Goal: Find specific page/section: Find specific page/section

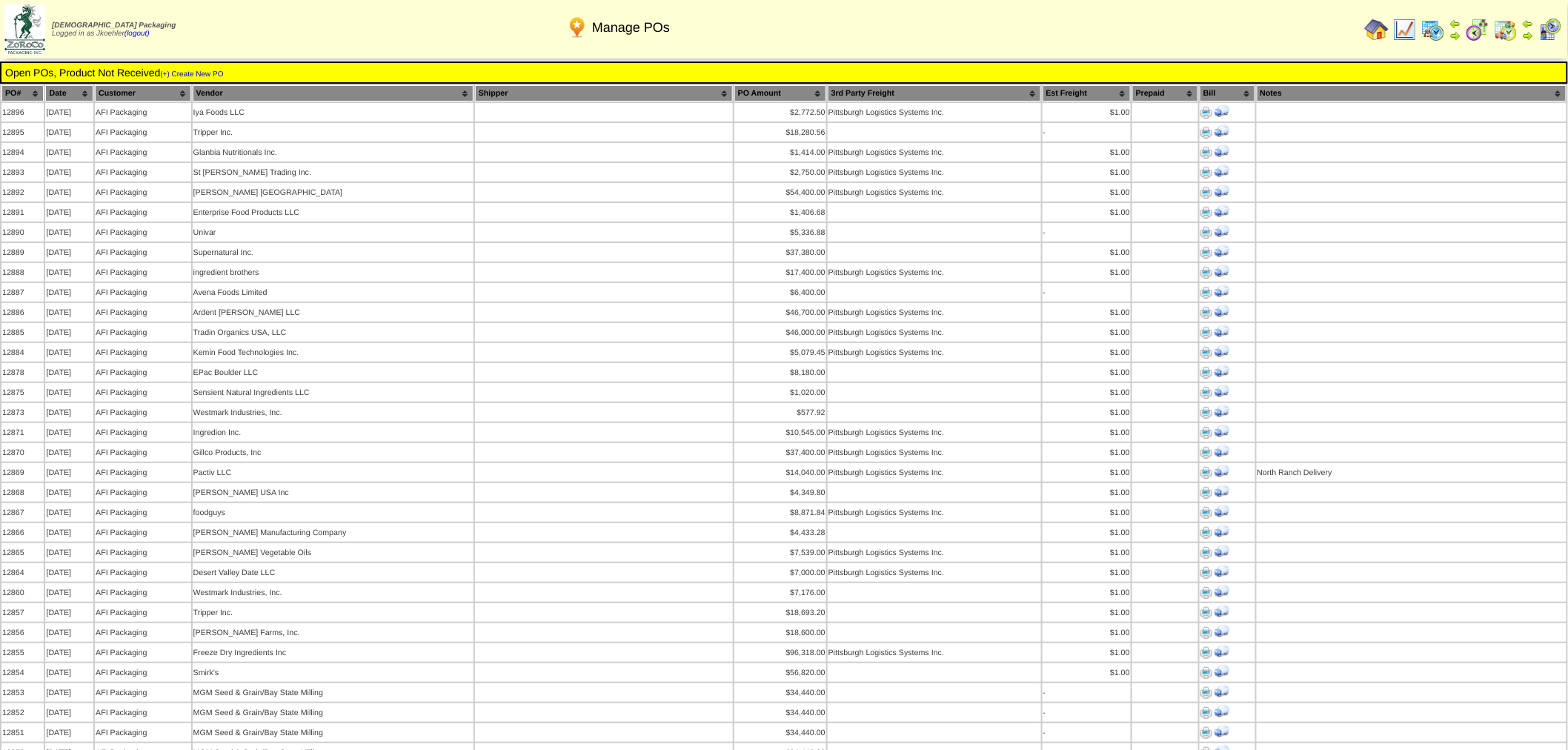
click at [1408, 23] on img at bounding box center [1405, 29] width 23 height 23
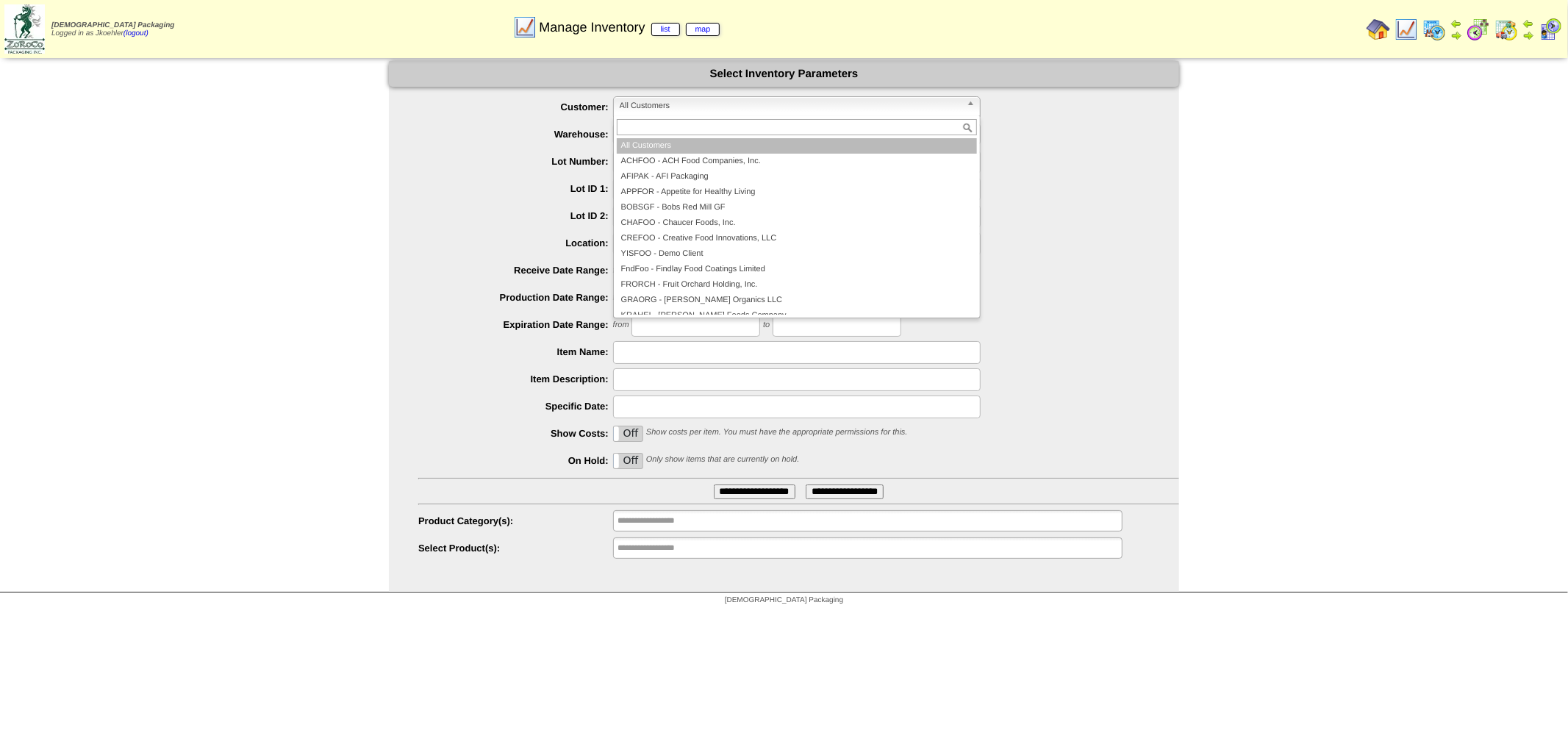
click at [704, 108] on span "All Customers" at bounding box center [790, 106] width 341 height 18
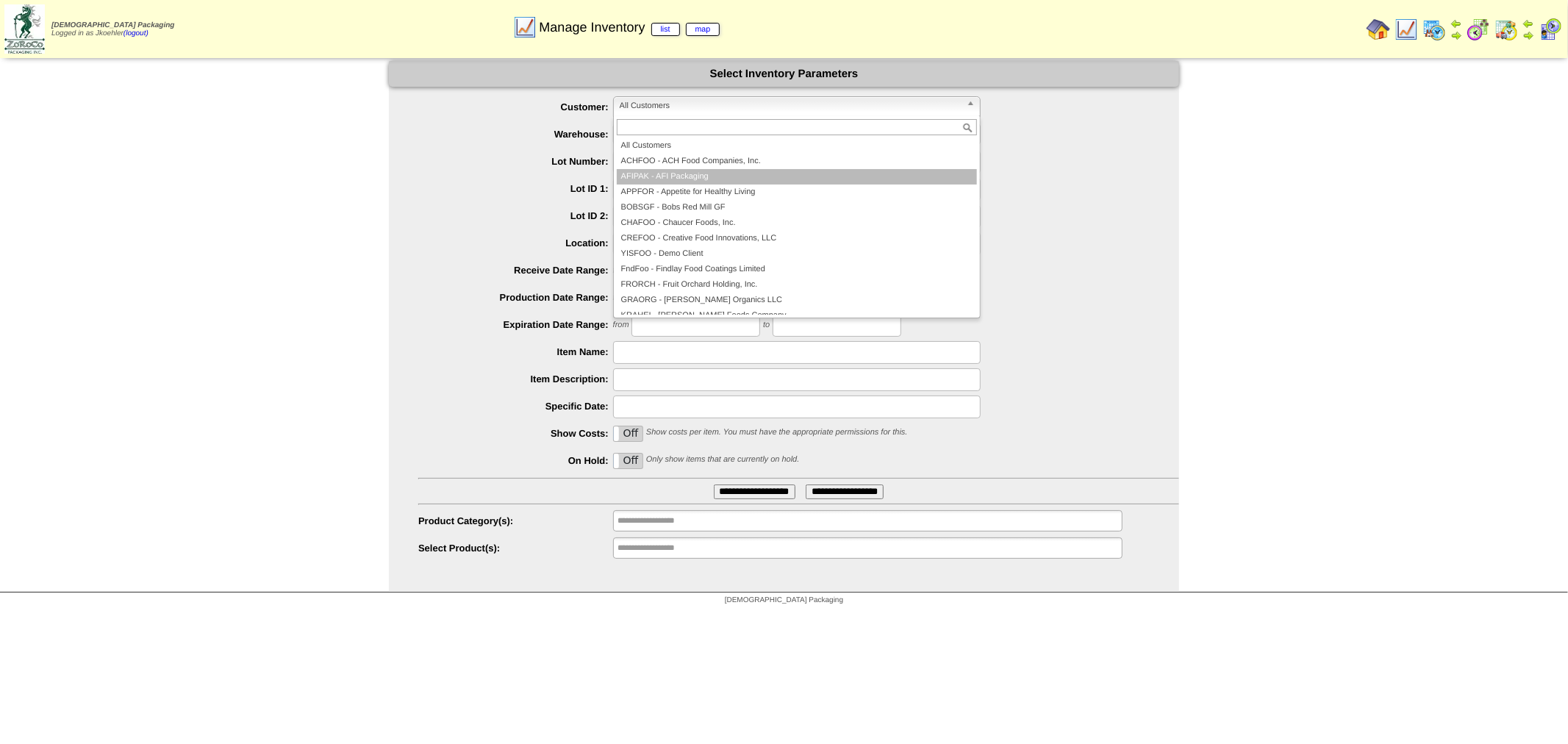
click at [675, 179] on li "AFIPAK - AFI Packaging" at bounding box center [797, 176] width 360 height 15
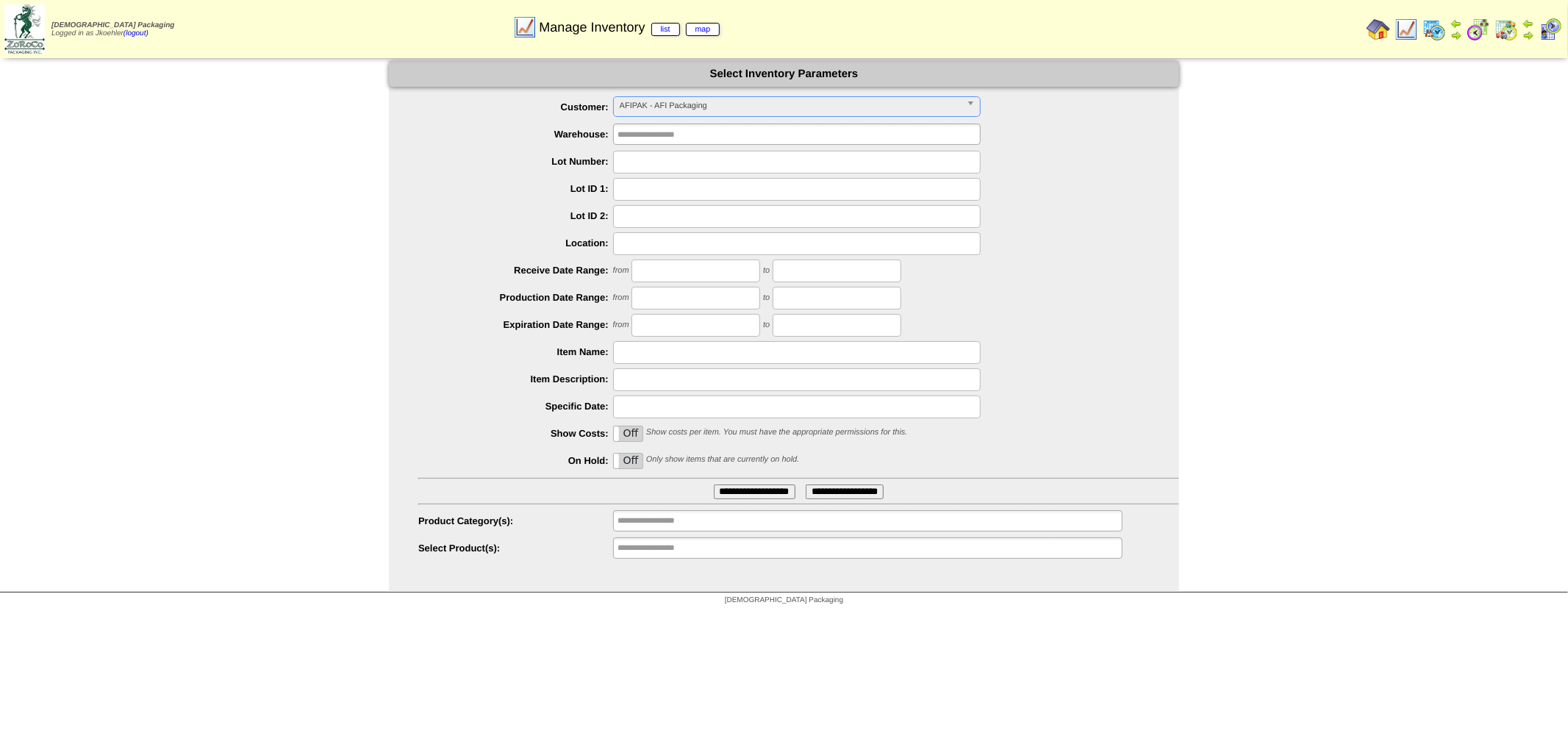
click at [753, 491] on input "**********" at bounding box center [755, 492] width 82 height 14
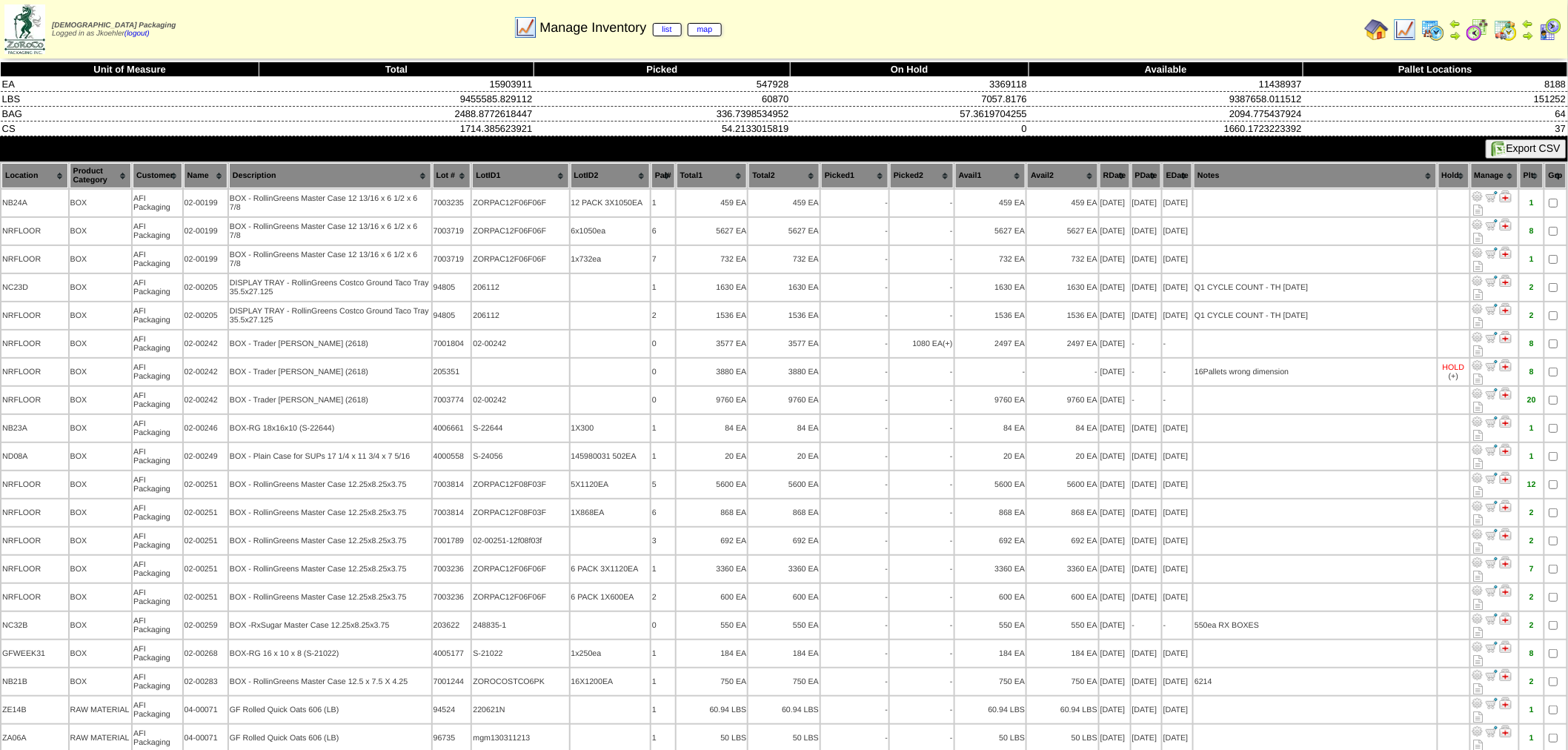
click at [21, 168] on th "Location" at bounding box center [35, 175] width 67 height 25
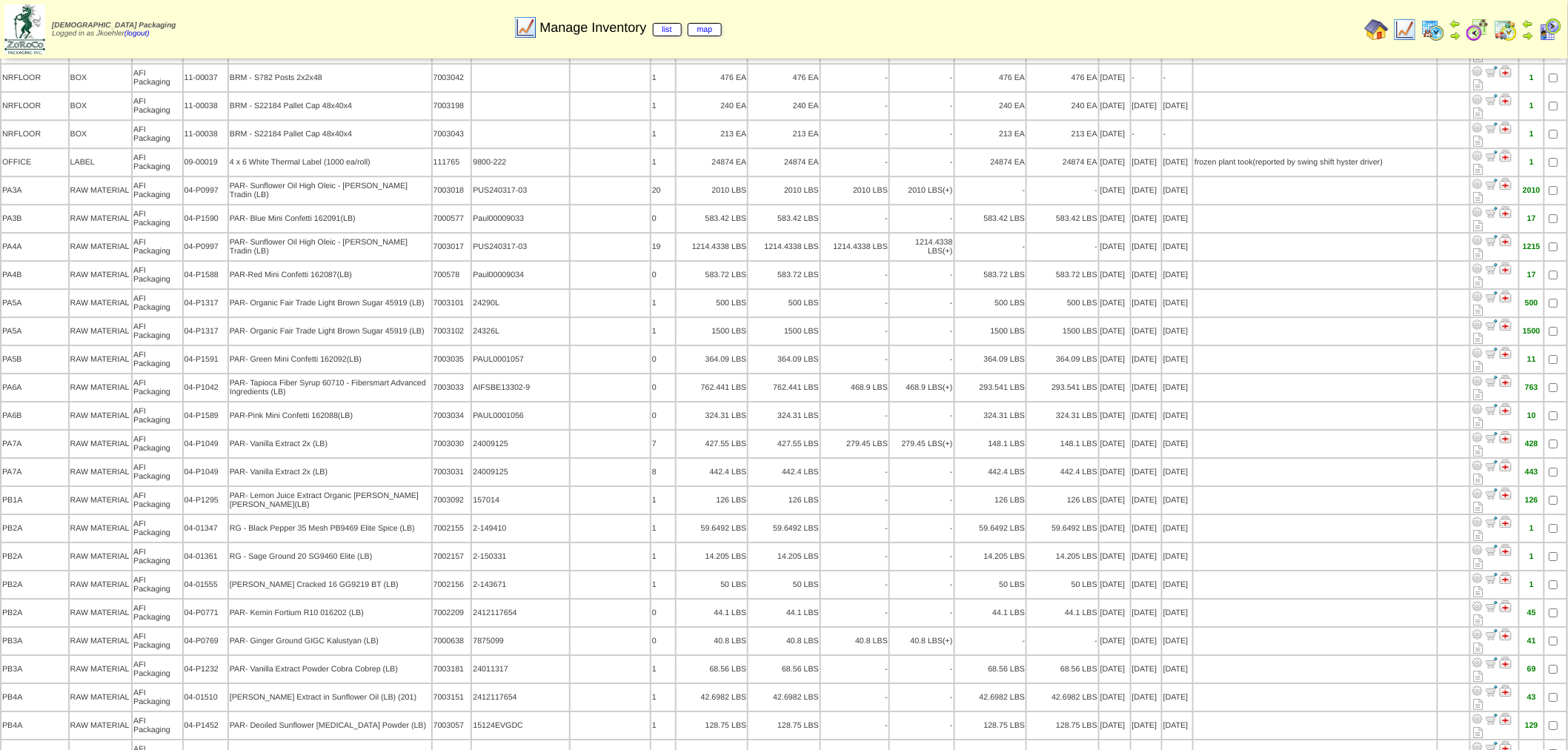
scroll to position [6712, 0]
